Goal: Task Accomplishment & Management: Use online tool/utility

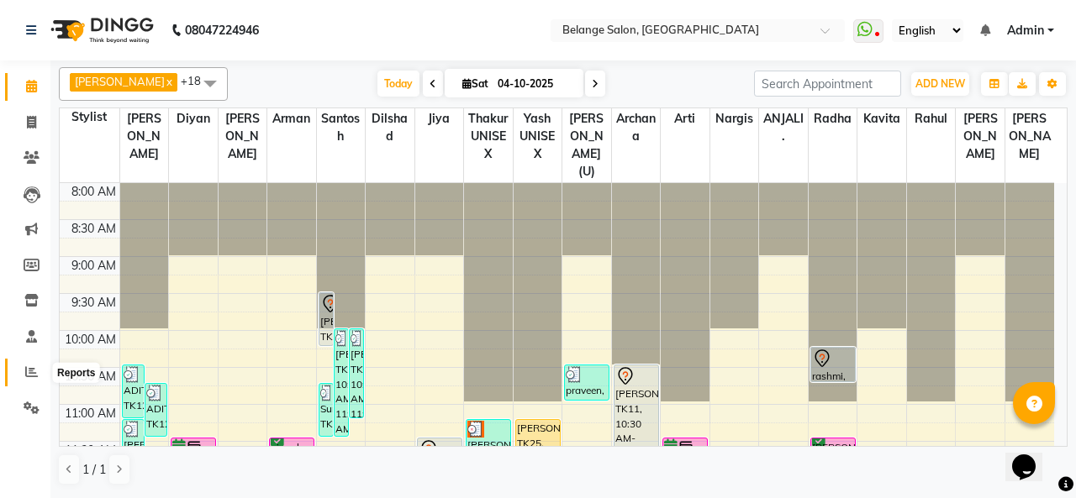
click at [29, 371] on icon at bounding box center [31, 372] width 13 height 13
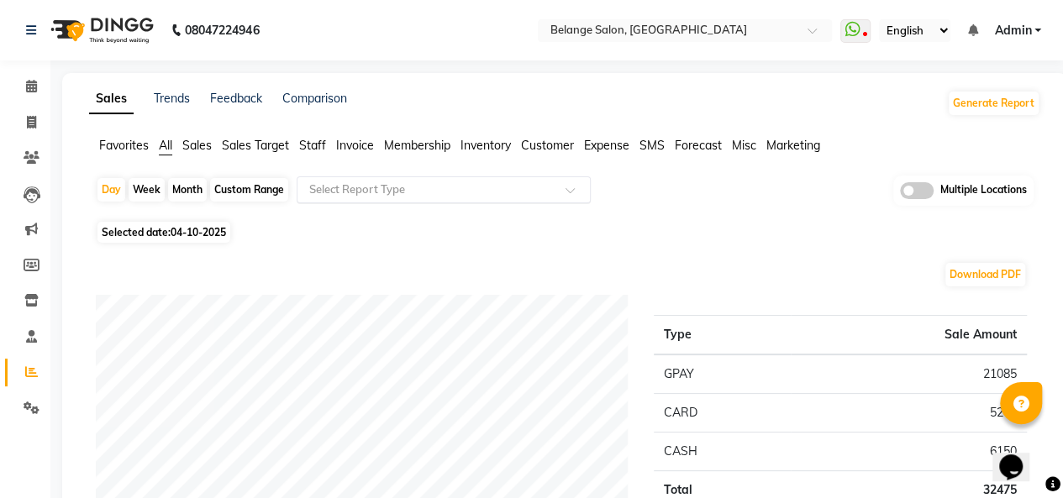
click at [374, 189] on input "text" at bounding box center [427, 190] width 242 height 17
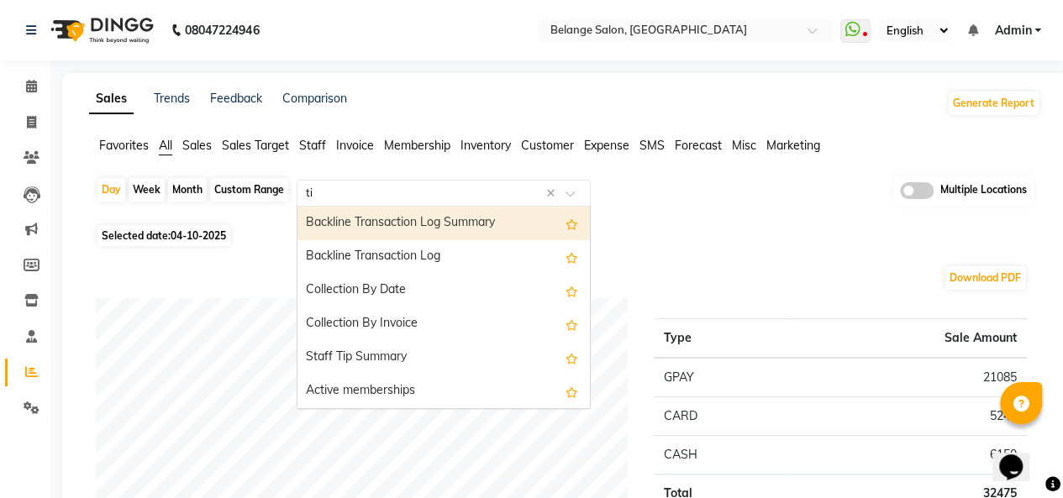
type input "tip"
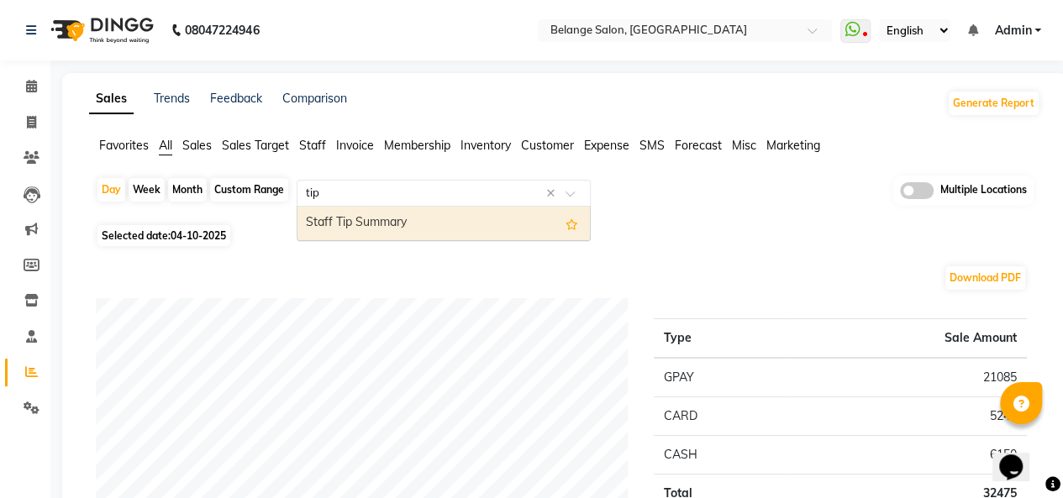
click at [372, 220] on div "Staff Tip Summary" at bounding box center [443, 224] width 292 height 34
select select "full_report"
select select "csv"
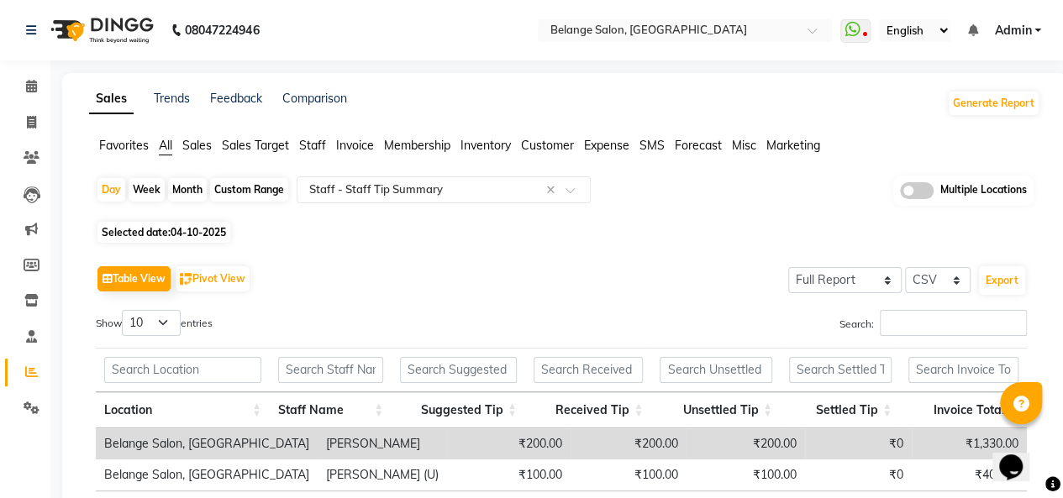
click at [187, 230] on span "04-10-2025" at bounding box center [198, 232] width 55 height 13
select select "10"
select select "2025"
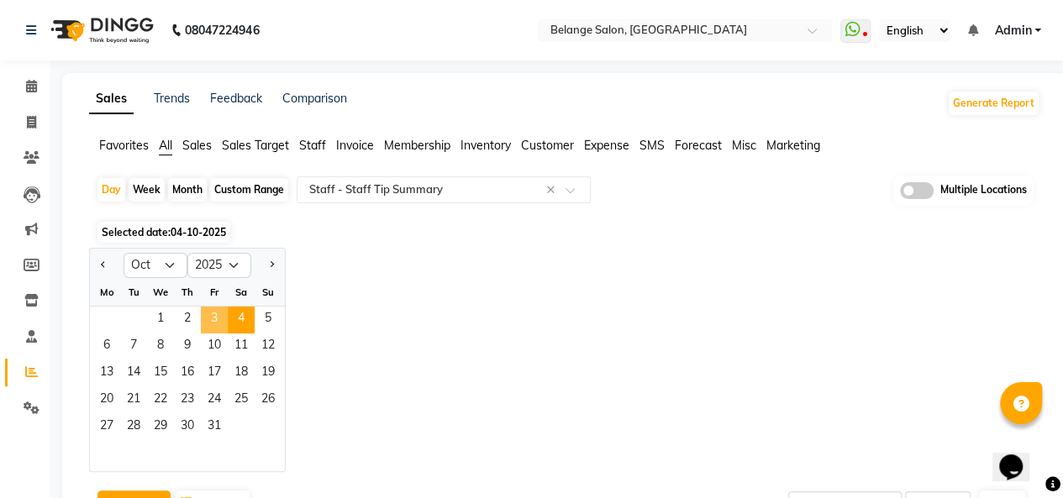
click at [213, 315] on span "3" at bounding box center [214, 320] width 27 height 27
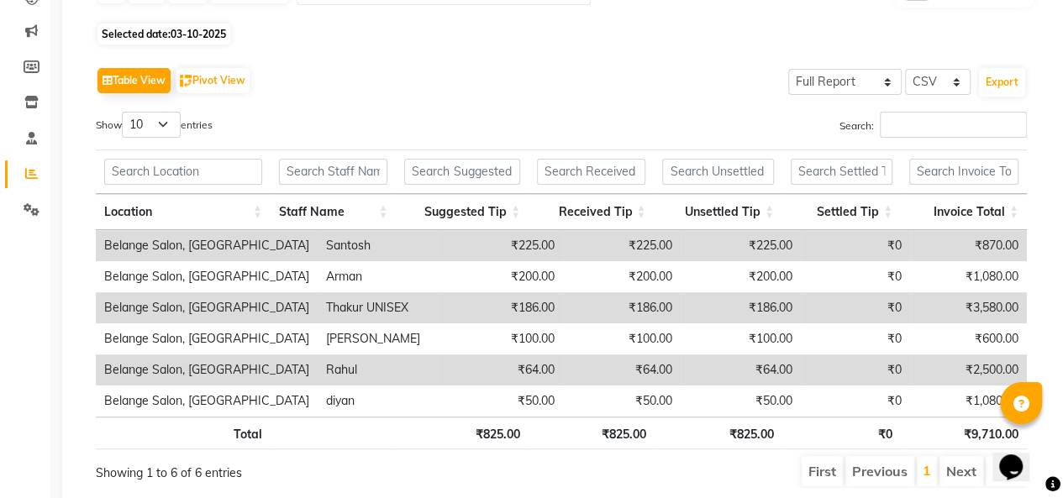
scroll to position [203, 0]
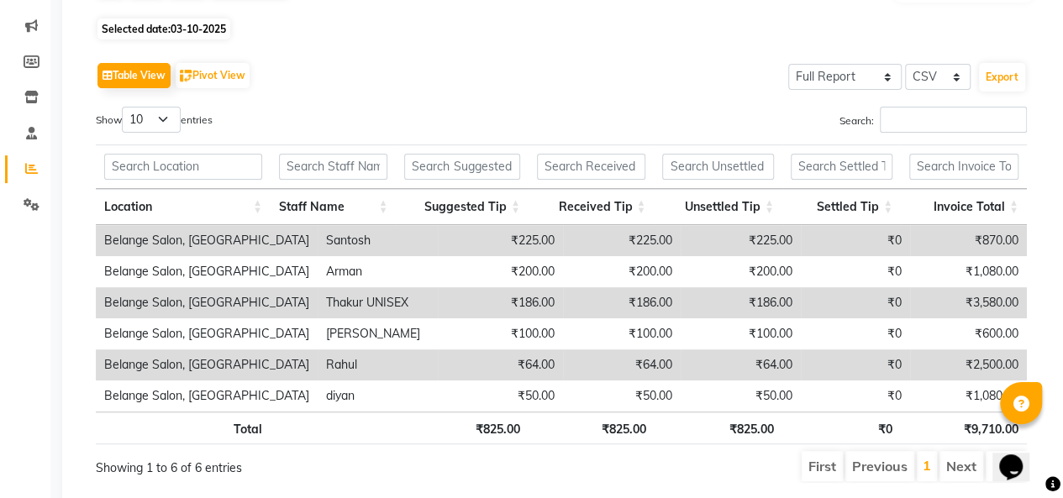
click at [963, 465] on li "Next" at bounding box center [961, 466] width 44 height 30
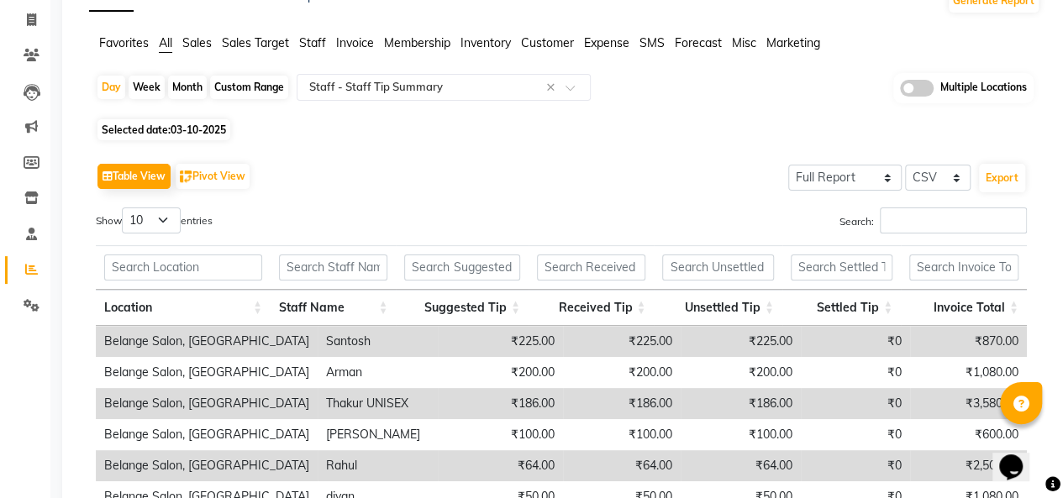
scroll to position [97, 0]
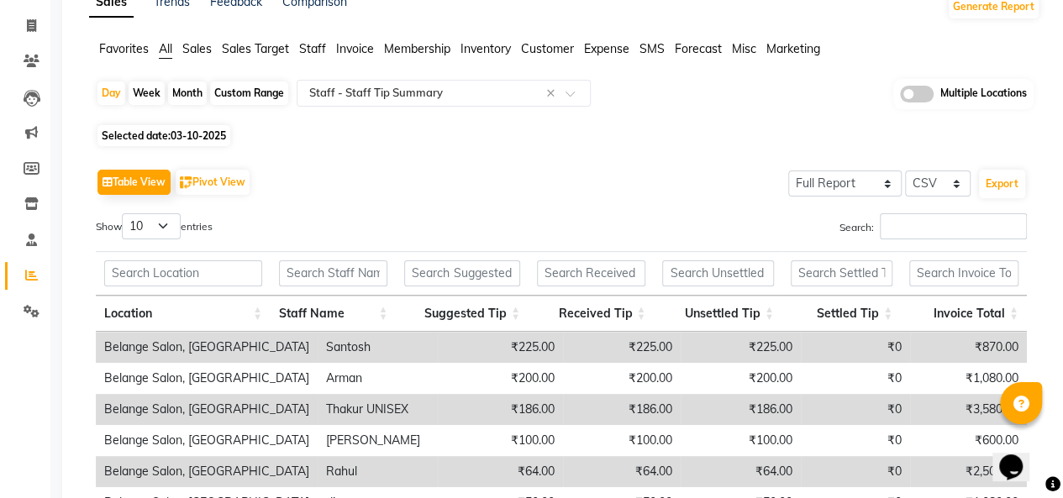
click at [197, 135] on span "03-10-2025" at bounding box center [198, 135] width 55 height 13
select select "10"
select select "2025"
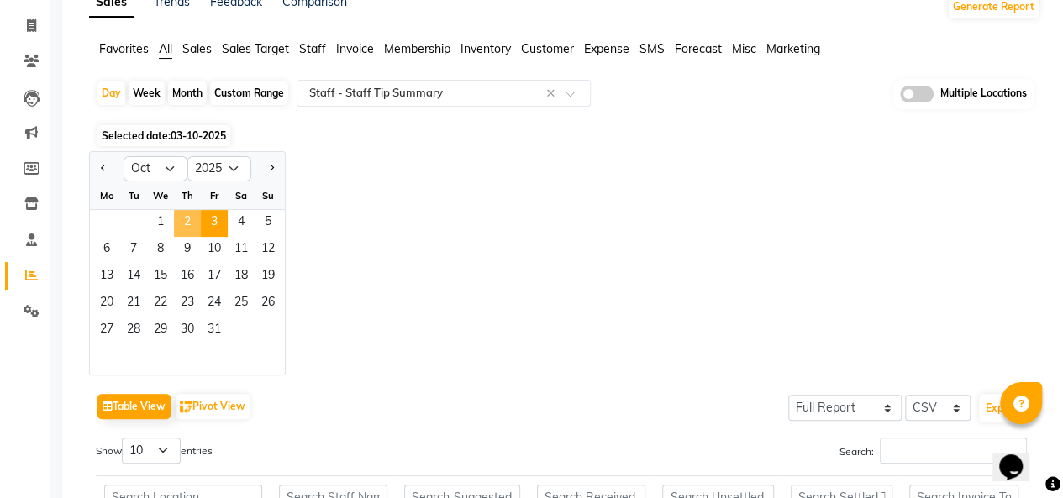
click at [188, 223] on span "2" at bounding box center [187, 223] width 27 height 27
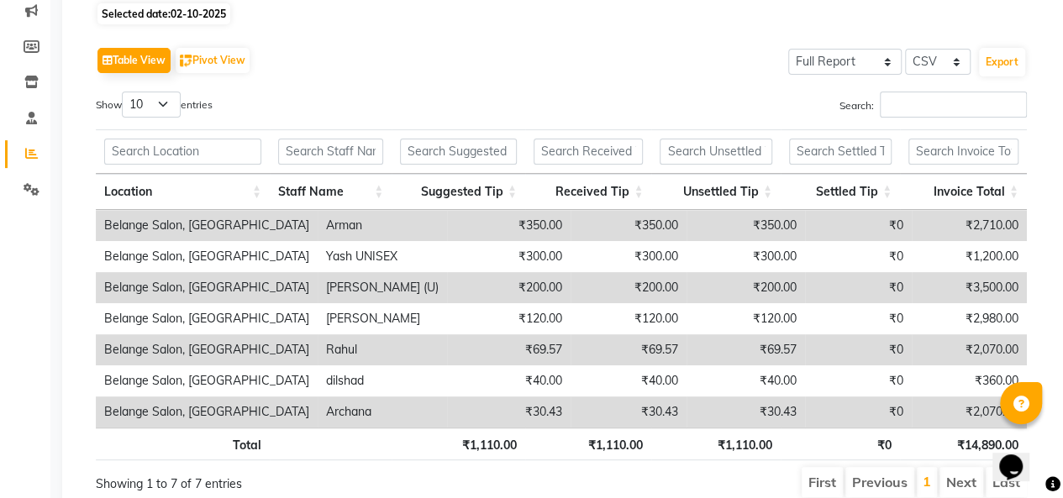
scroll to position [224, 0]
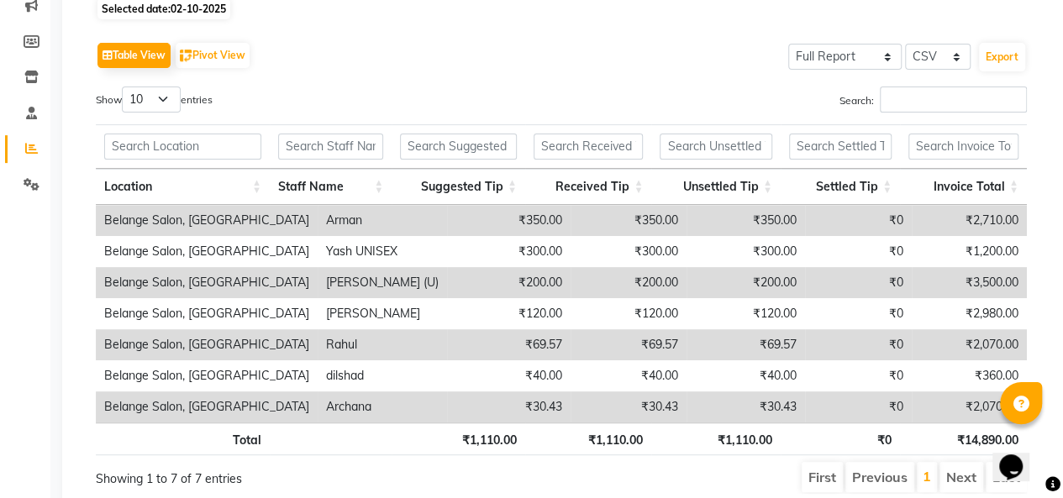
click at [178, 6] on span "02-10-2025" at bounding box center [198, 9] width 55 height 13
select select "10"
select select "2025"
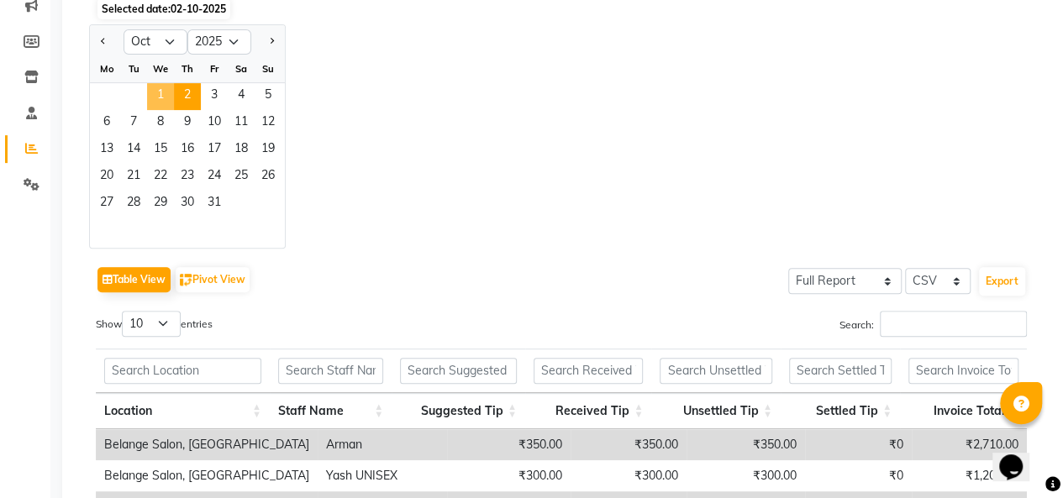
click at [156, 93] on span "1" at bounding box center [160, 96] width 27 height 27
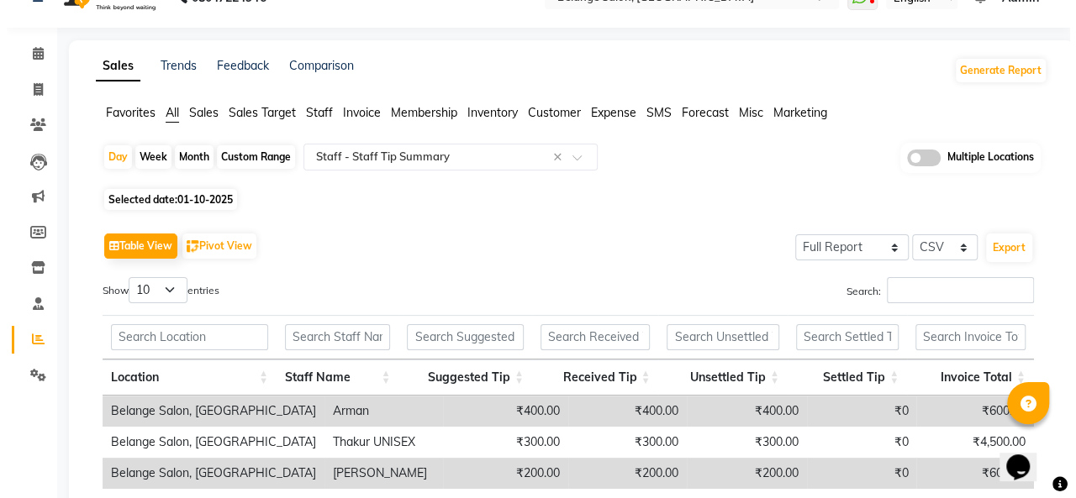
scroll to position [0, 0]
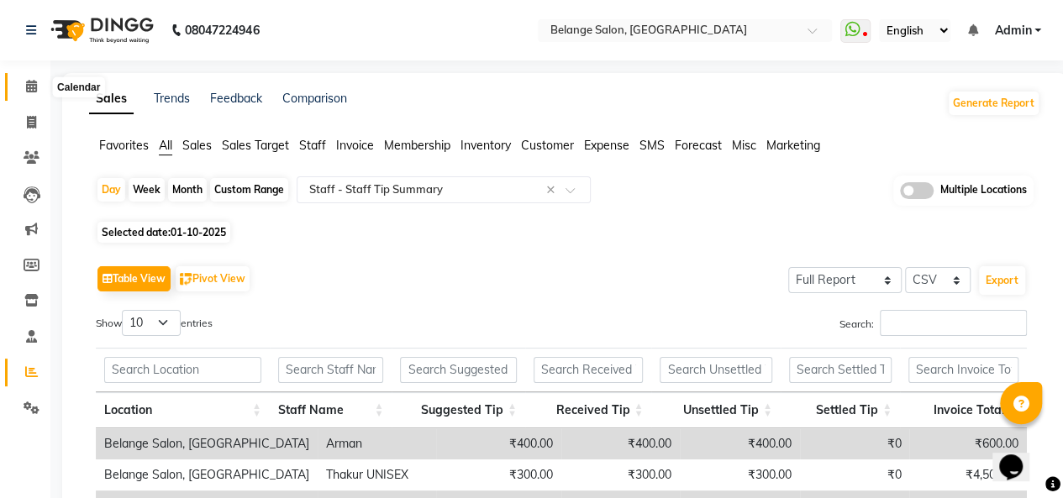
click at [29, 87] on icon at bounding box center [31, 86] width 11 height 13
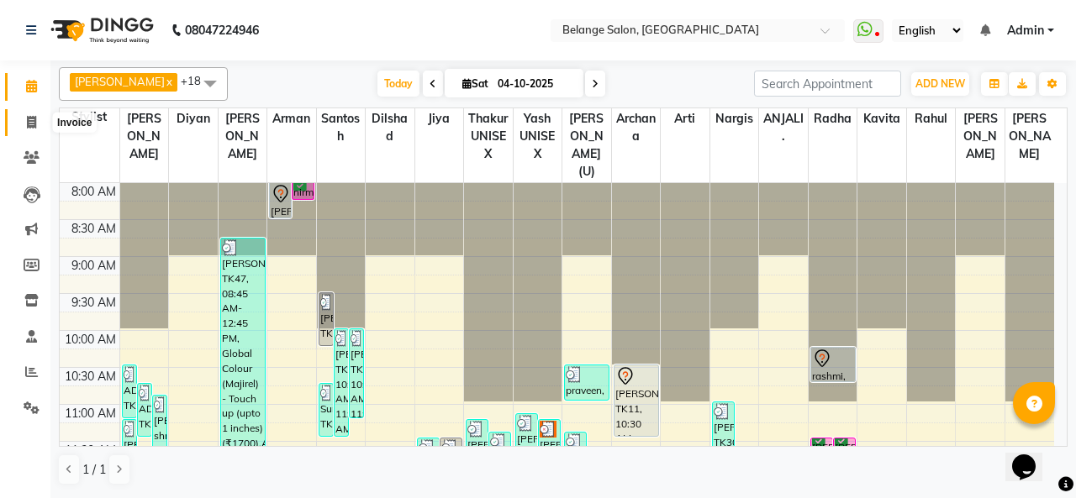
click at [29, 117] on icon at bounding box center [31, 122] width 9 height 13
select select "service"
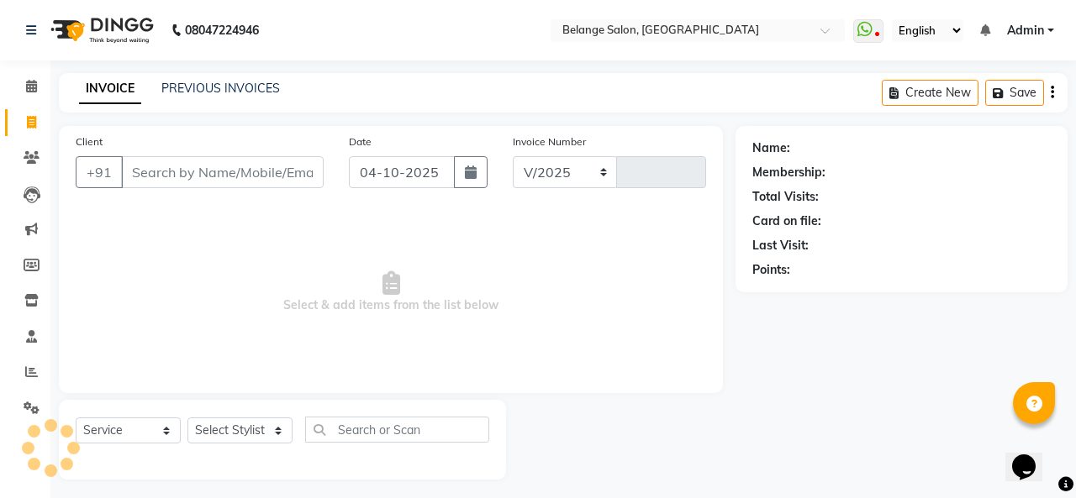
select select "5076"
type input "13563"
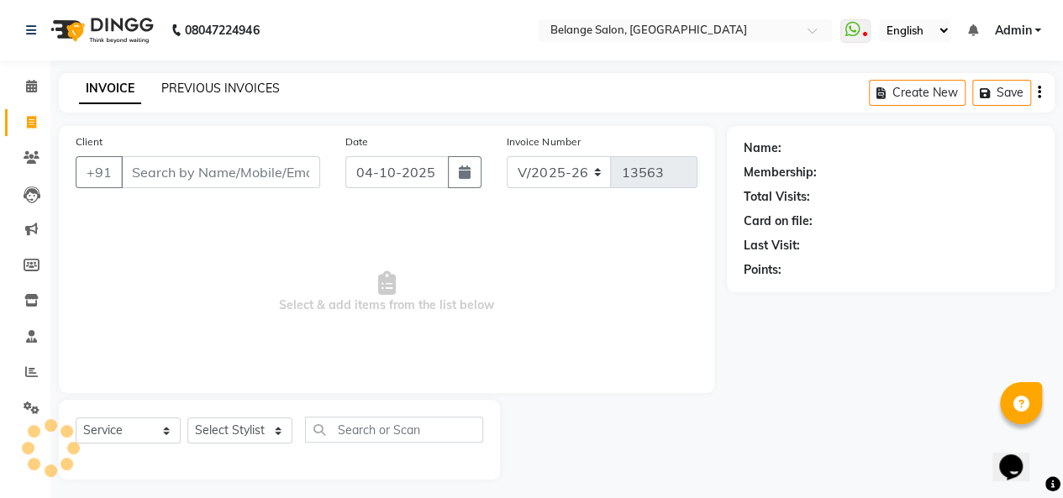
click at [189, 88] on link "PREVIOUS INVOICES" at bounding box center [220, 88] width 118 height 15
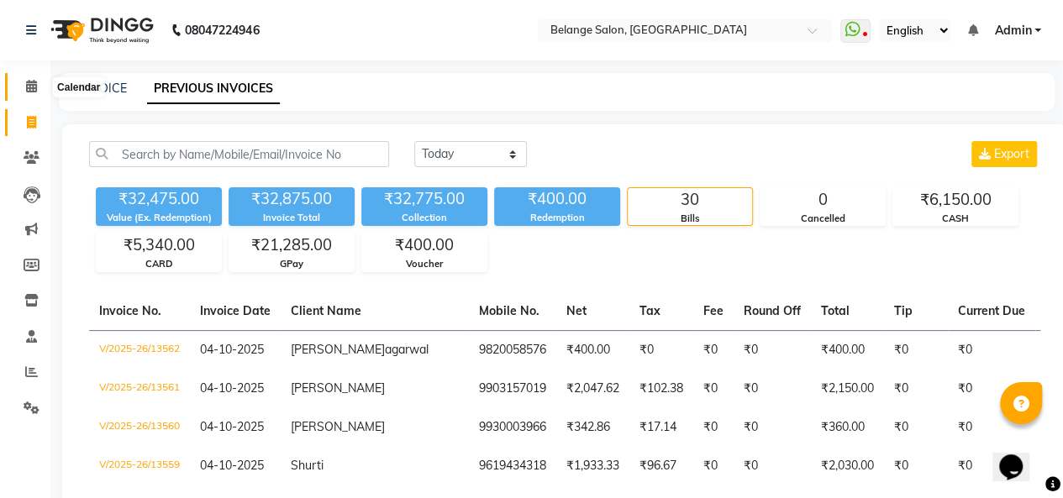
click at [31, 87] on icon at bounding box center [31, 86] width 11 height 13
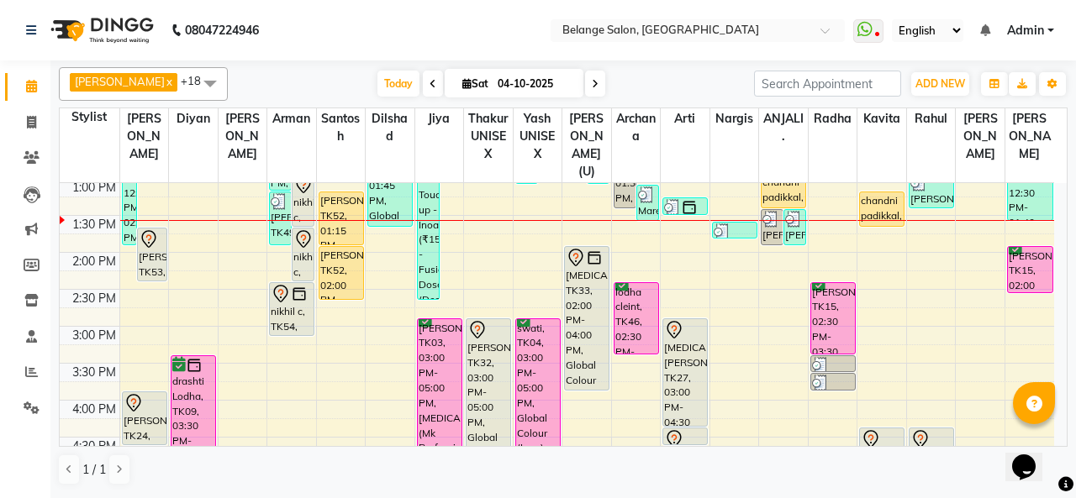
scroll to position [371, 0]
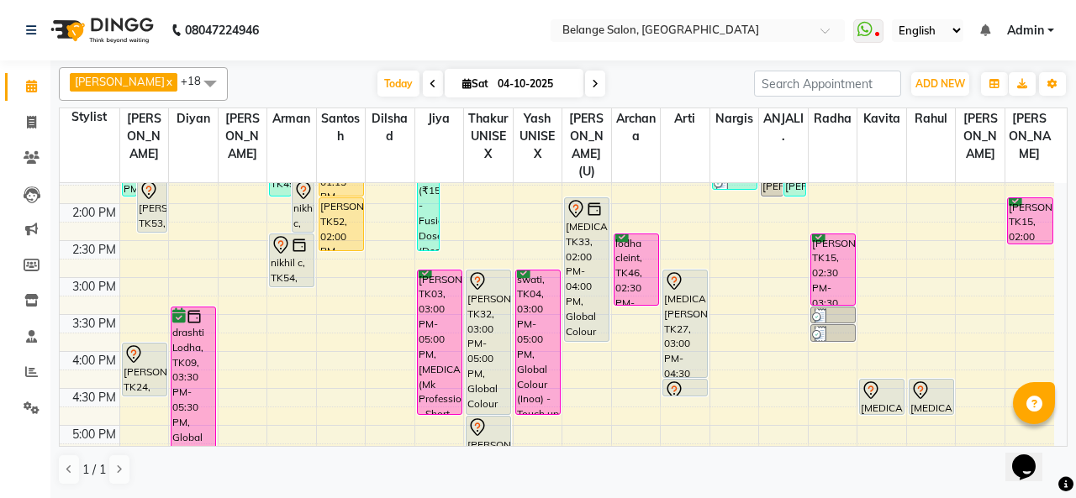
scroll to position [428, 0]
